Goal: Transaction & Acquisition: Purchase product/service

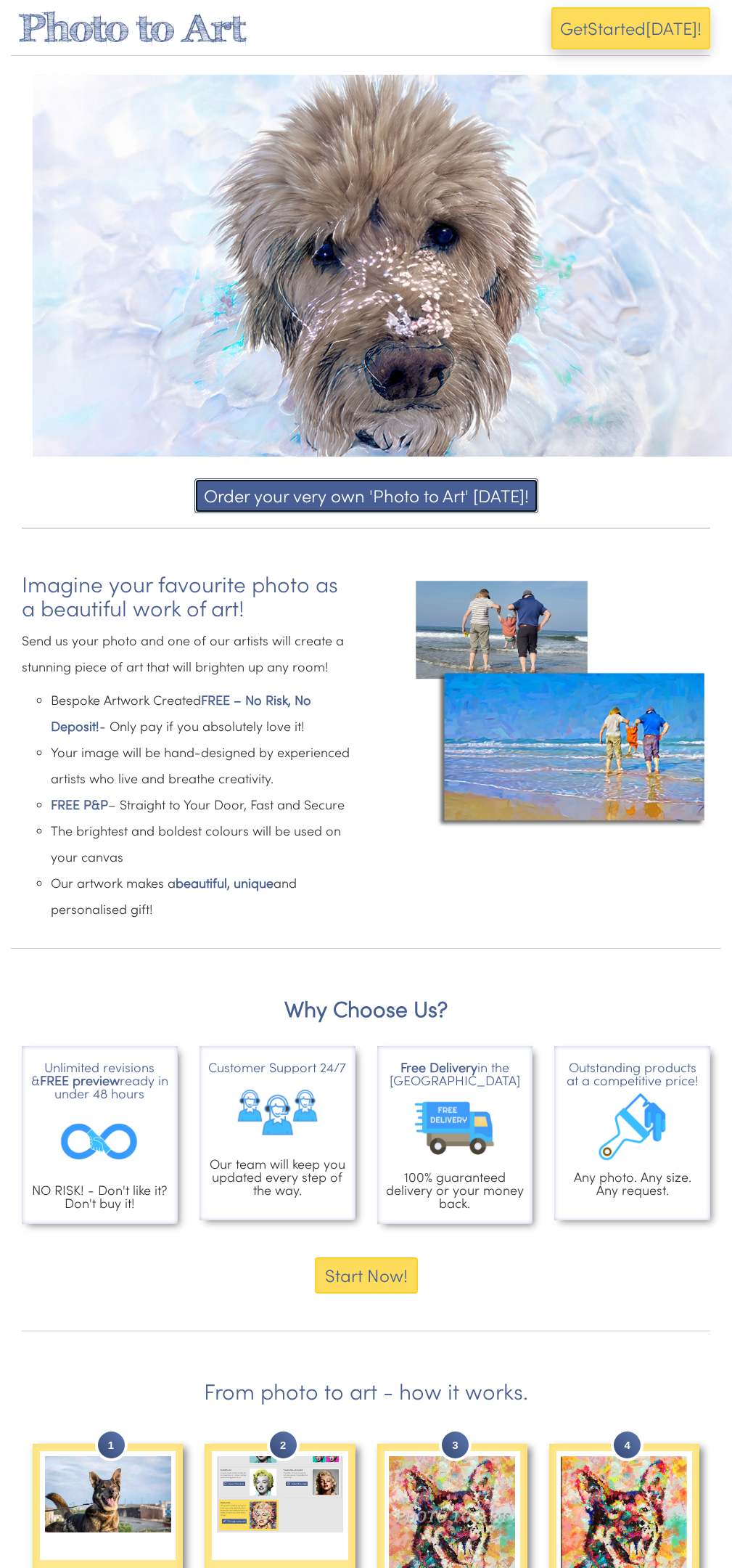
click at [363, 496] on button "Order your very own 'Photo to Art' [DATE]!" at bounding box center [366, 496] width 344 height 35
